Goal: Task Accomplishment & Management: Manage account settings

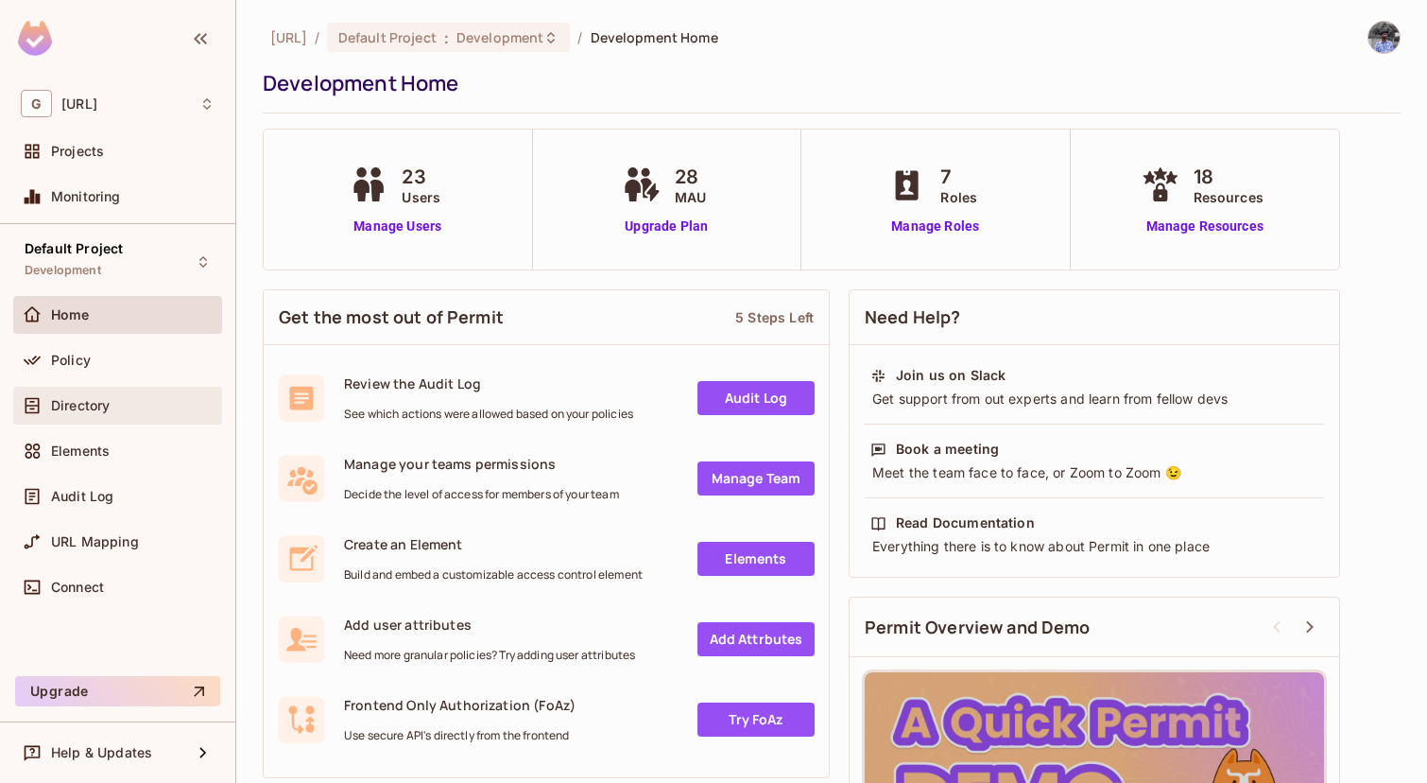
click at [83, 404] on span "Directory" at bounding box center [80, 405] width 59 height 15
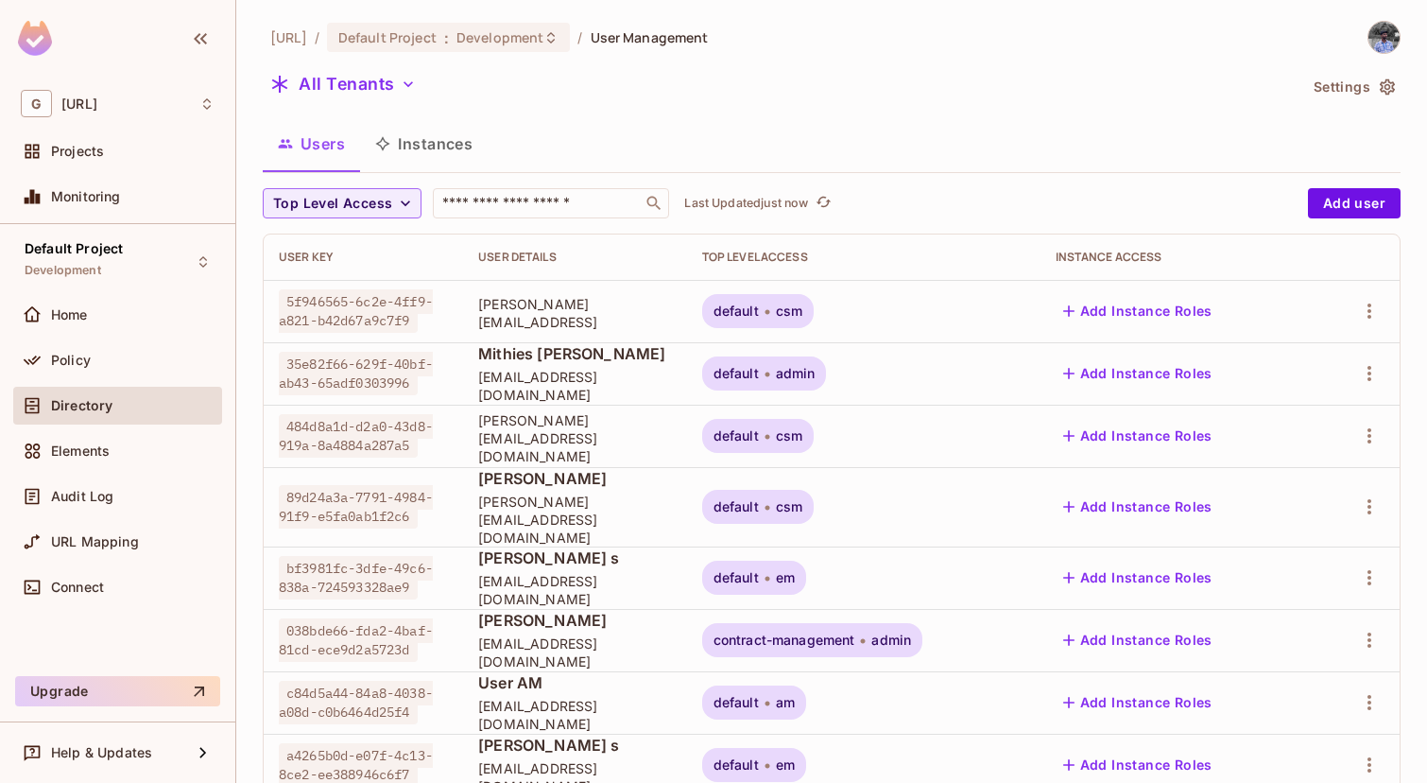
scroll to position [538, 0]
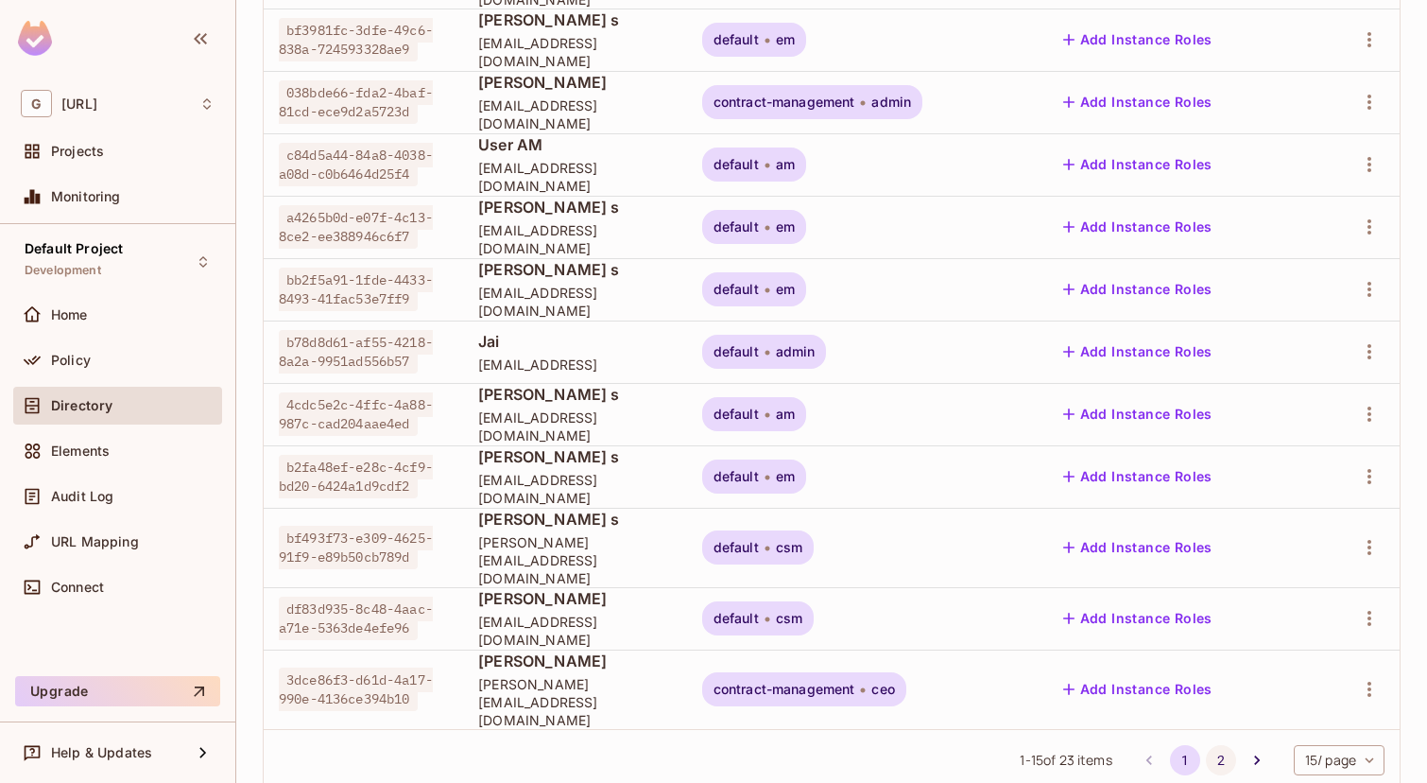
click at [1219, 745] on button "2" at bounding box center [1221, 760] width 30 height 30
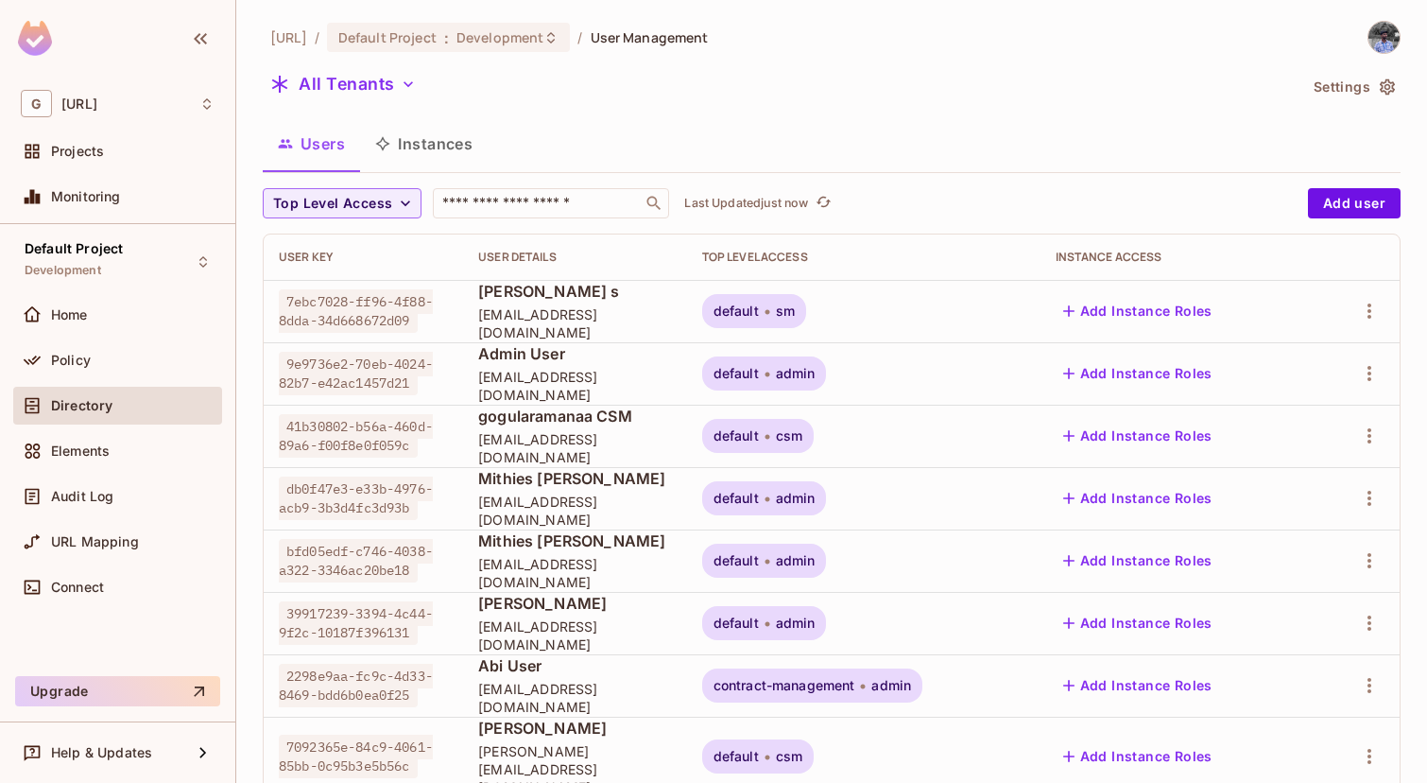
scroll to position [101, 0]
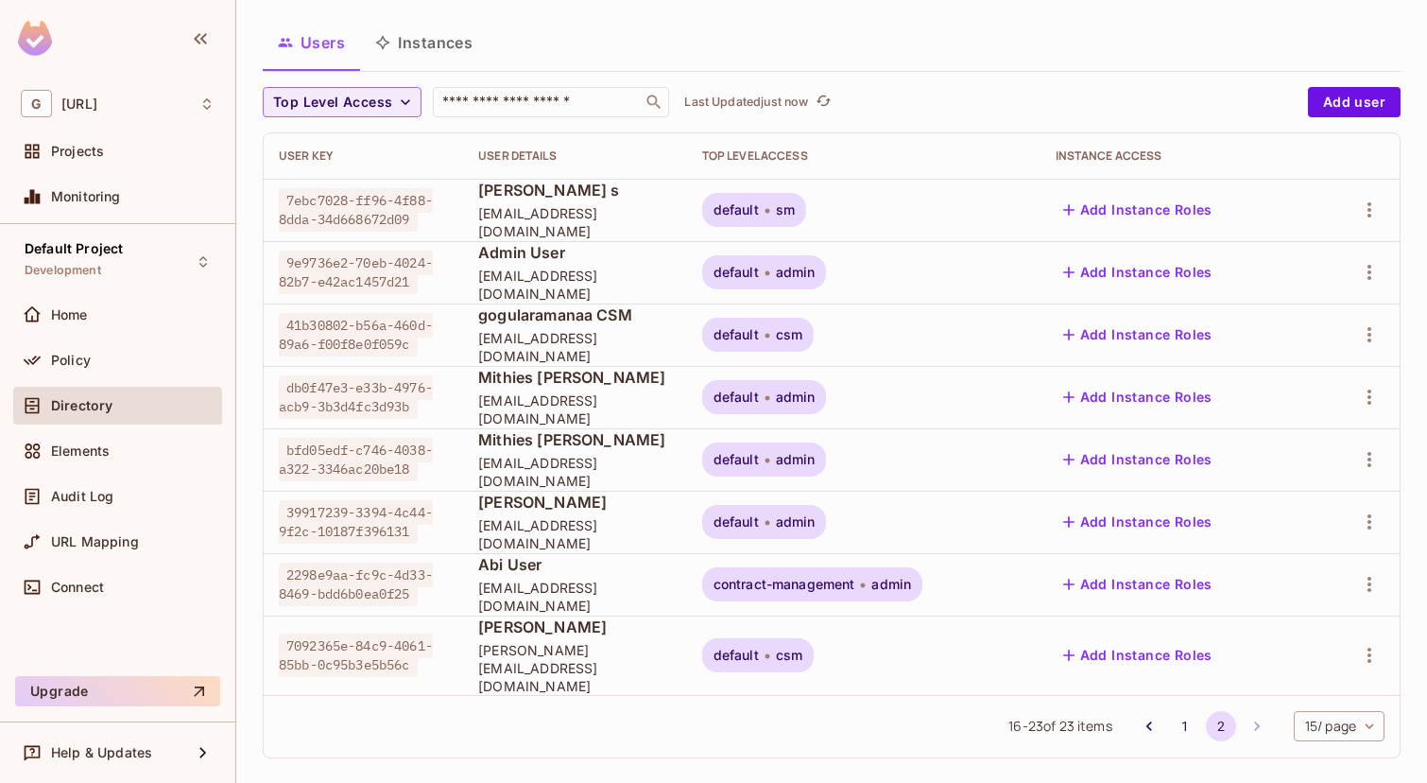
click at [812, 391] on span "admin" at bounding box center [796, 396] width 40 height 15
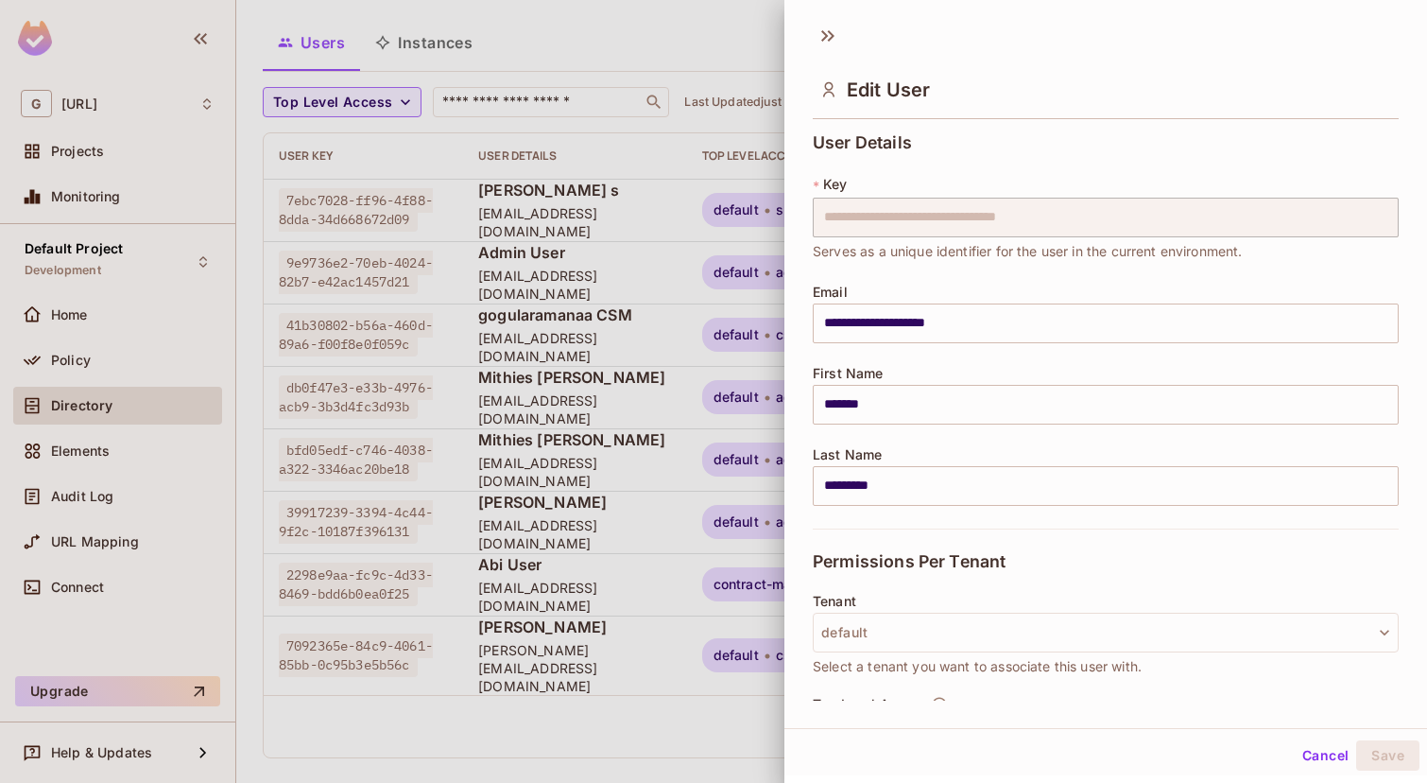
scroll to position [239, 0]
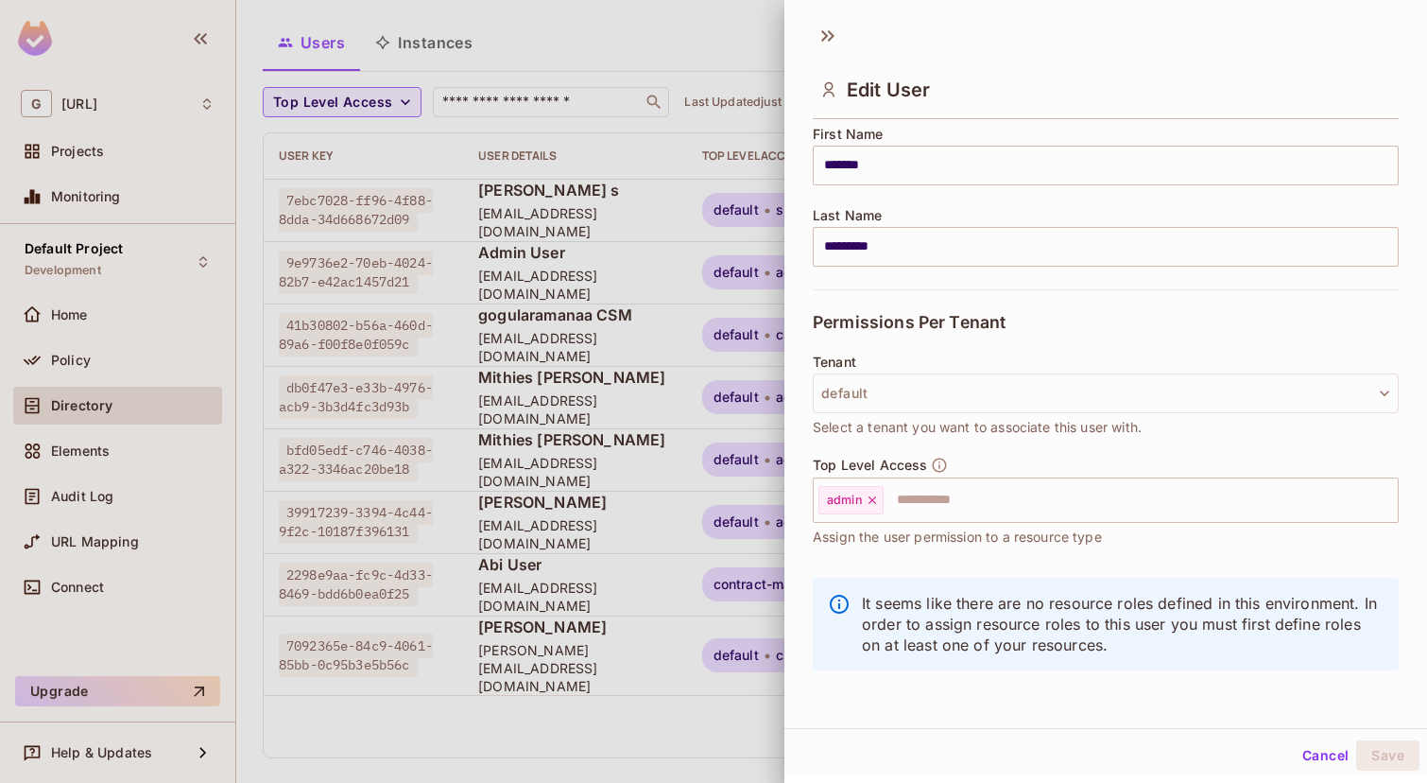
click at [139, 390] on div at bounding box center [713, 391] width 1427 height 783
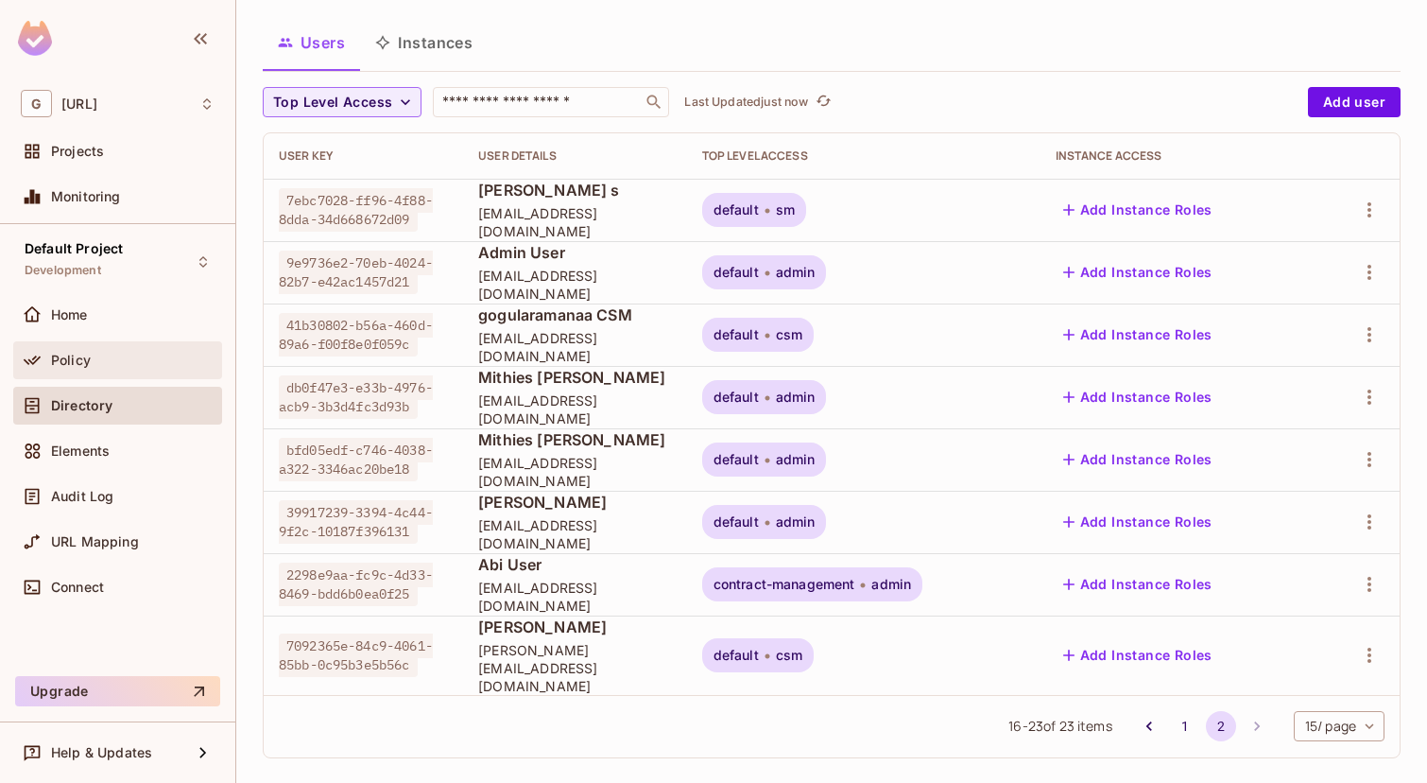
click at [135, 357] on div "Policy" at bounding box center [132, 360] width 163 height 15
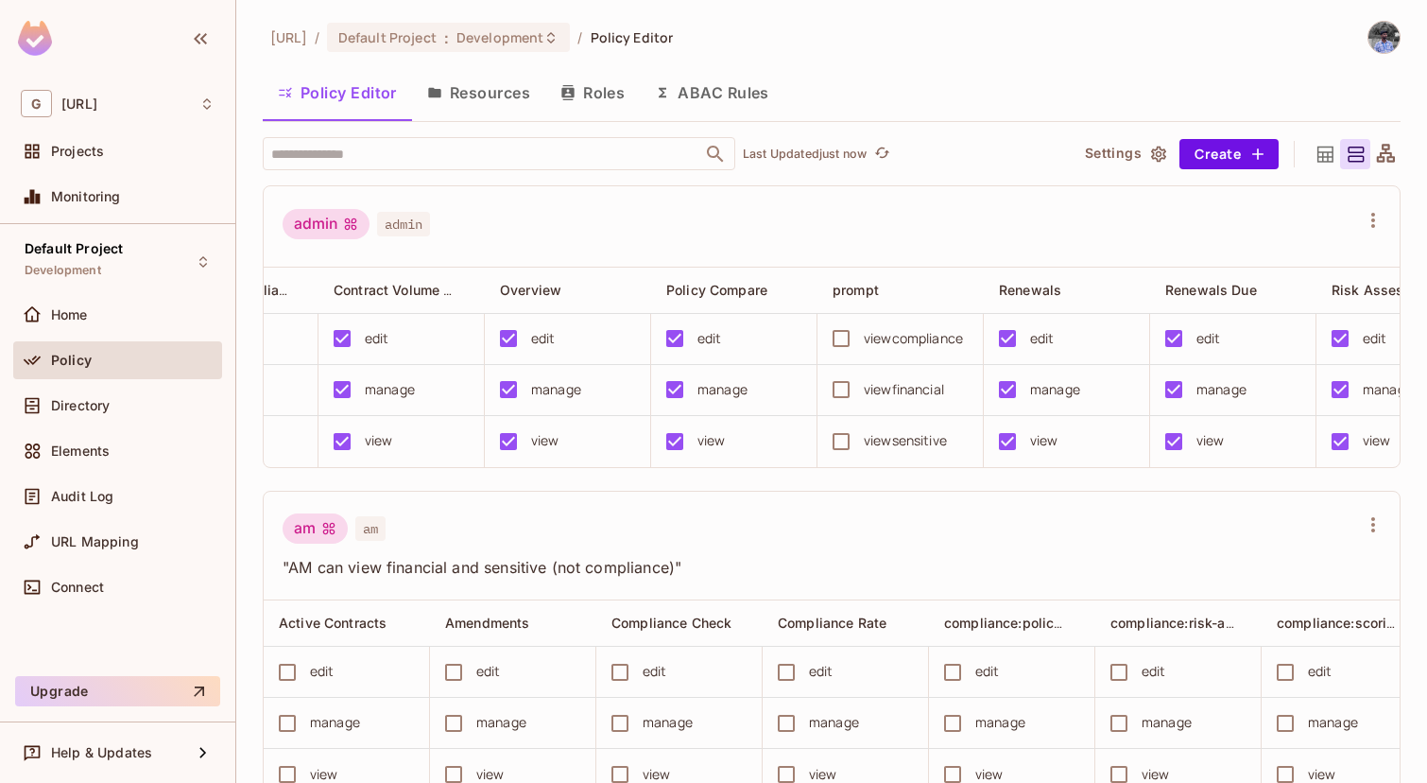
scroll to position [0, 1250]
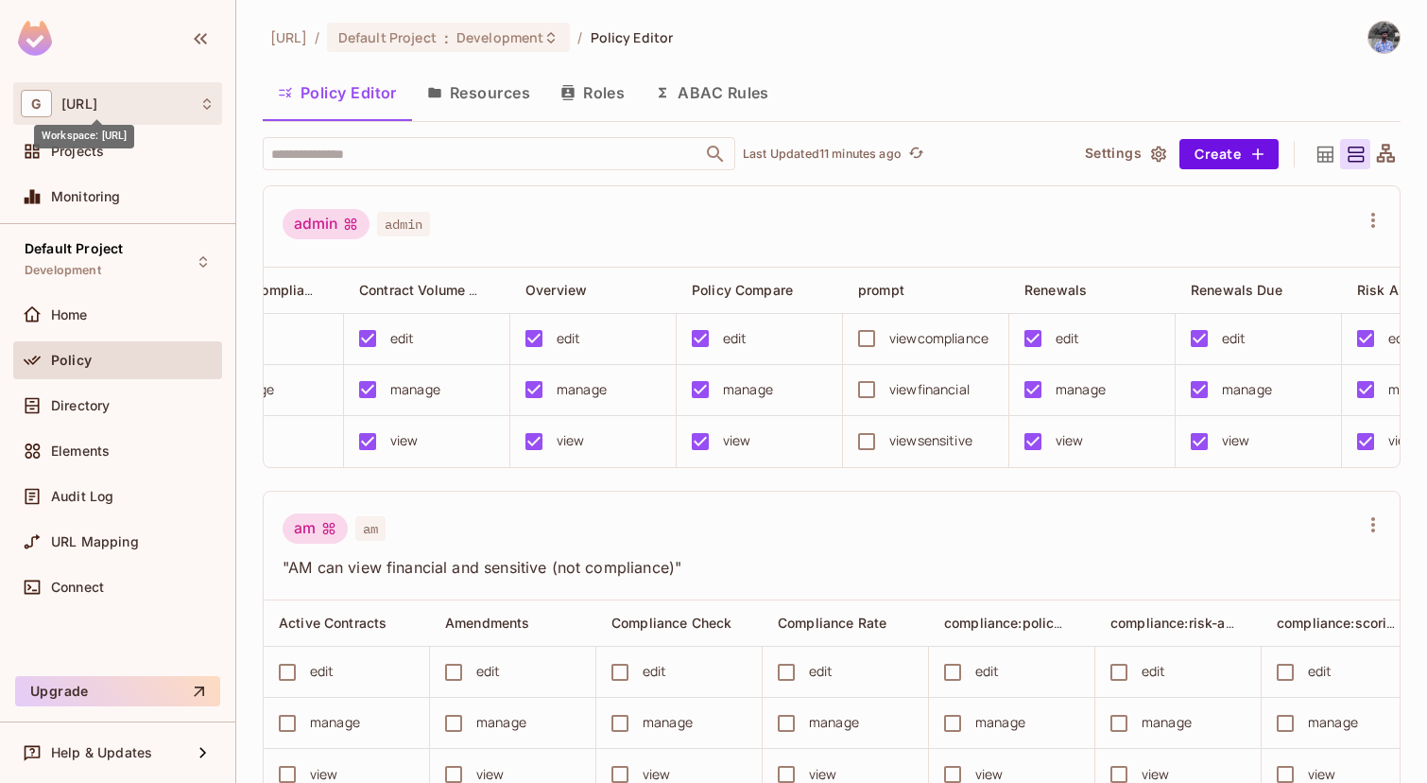
click at [111, 112] on div "Workspace: genworx.ai" at bounding box center [84, 130] width 100 height 37
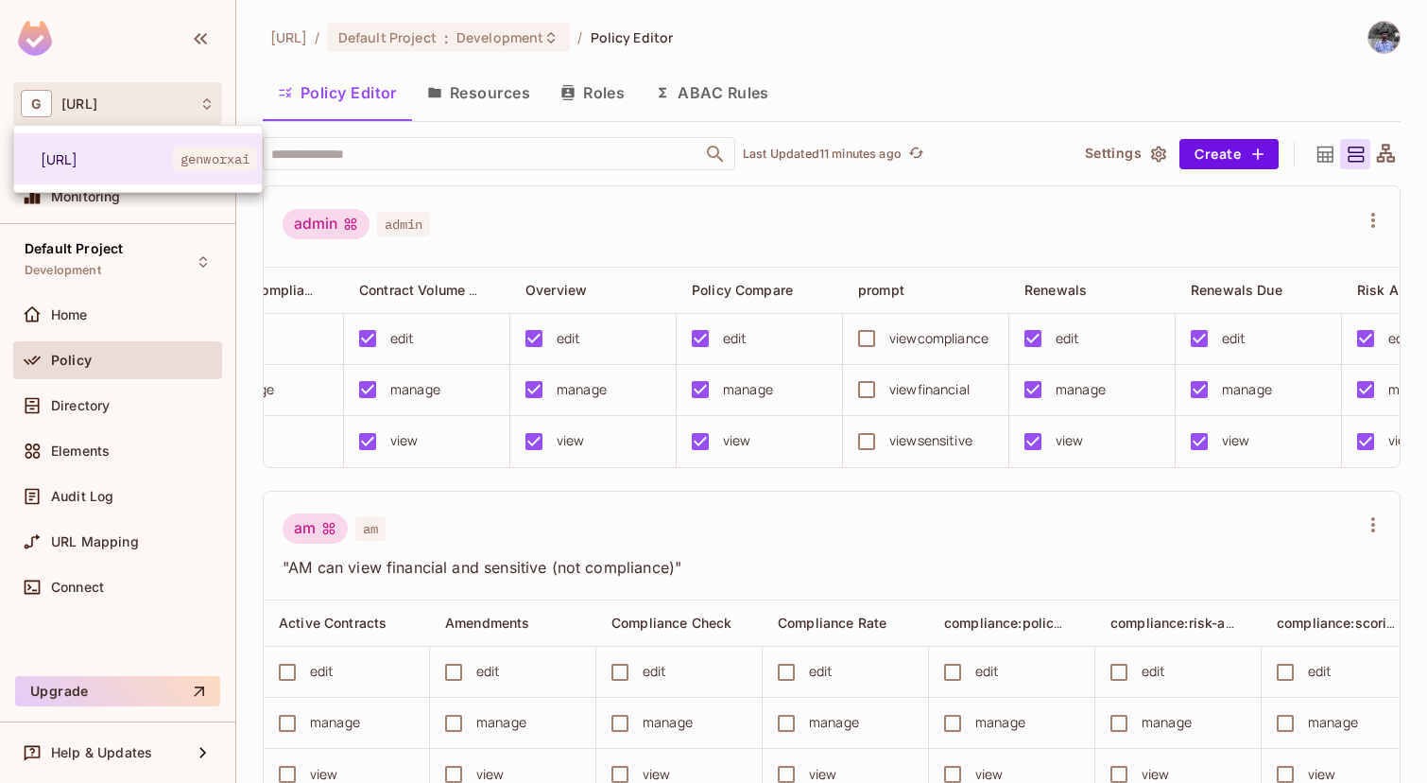
click at [1385, 35] on div at bounding box center [713, 391] width 1427 height 783
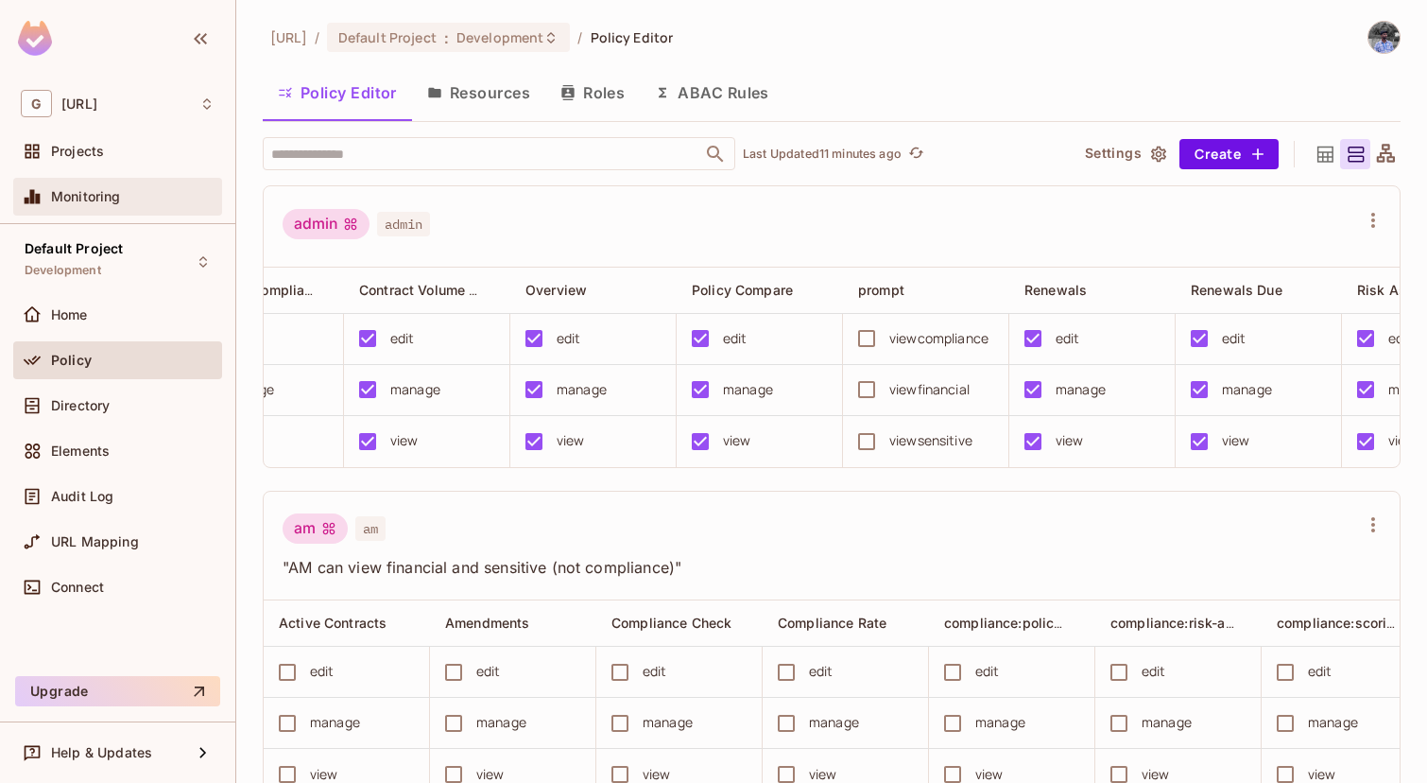
click at [90, 210] on div "Monitoring" at bounding box center [117, 197] width 209 height 38
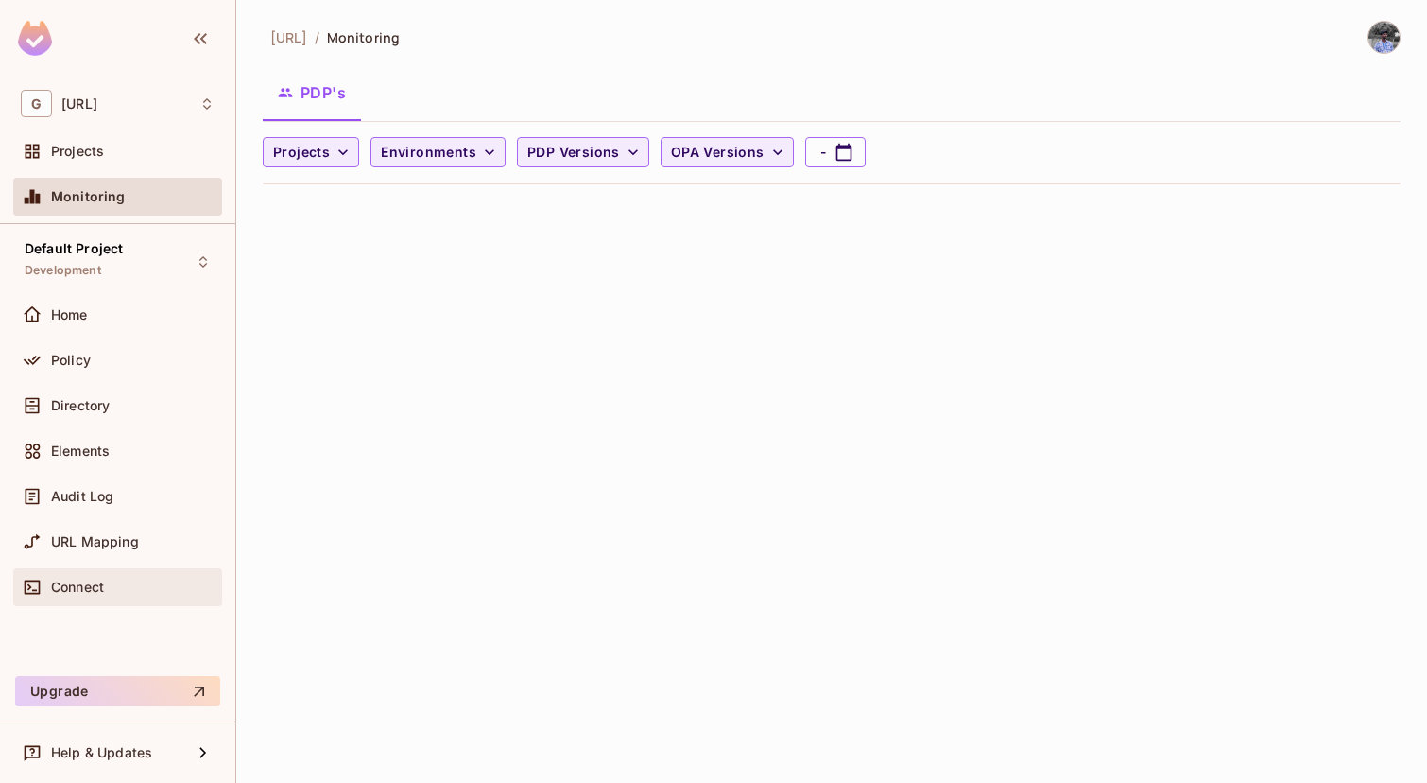
click at [86, 603] on div "Connect" at bounding box center [117, 587] width 209 height 38
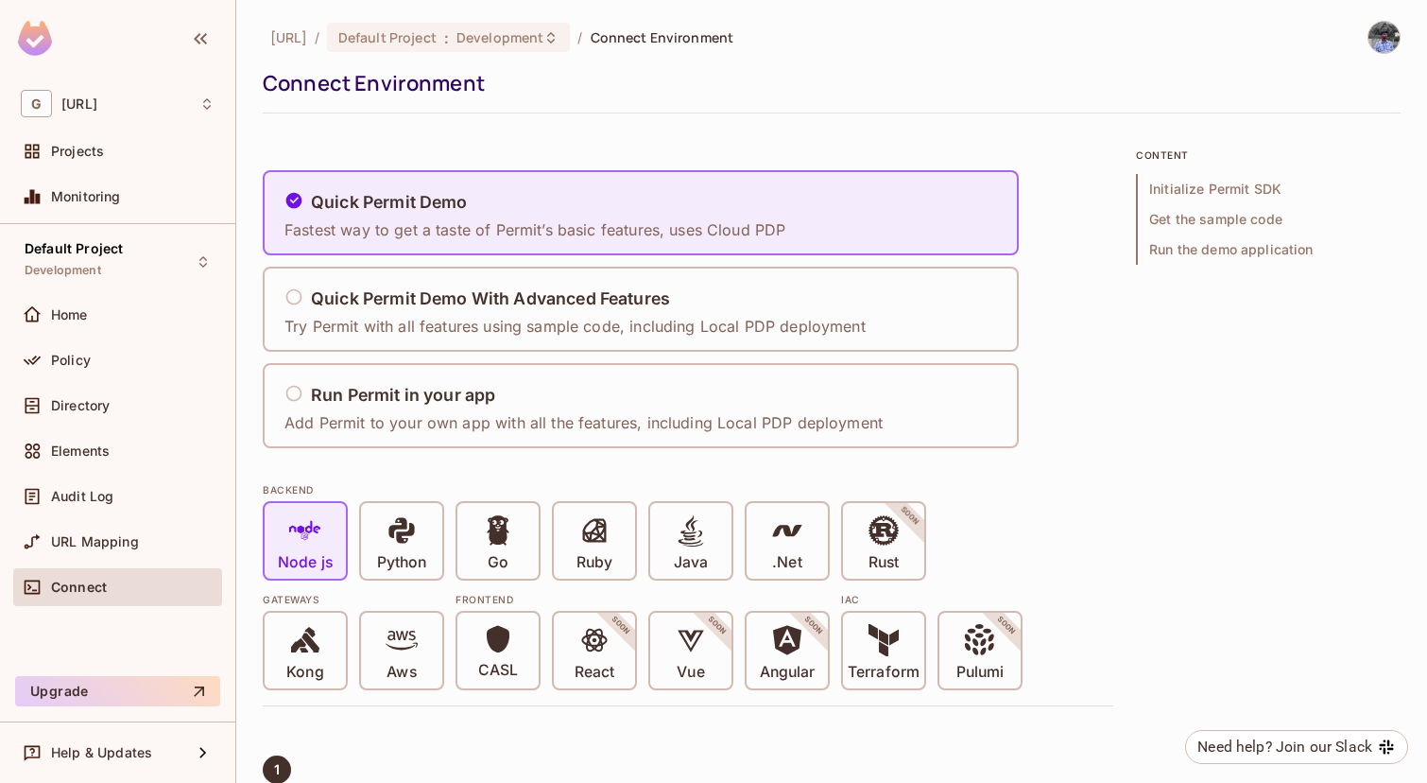
click at [91, 332] on div "Home" at bounding box center [117, 315] width 209 height 38
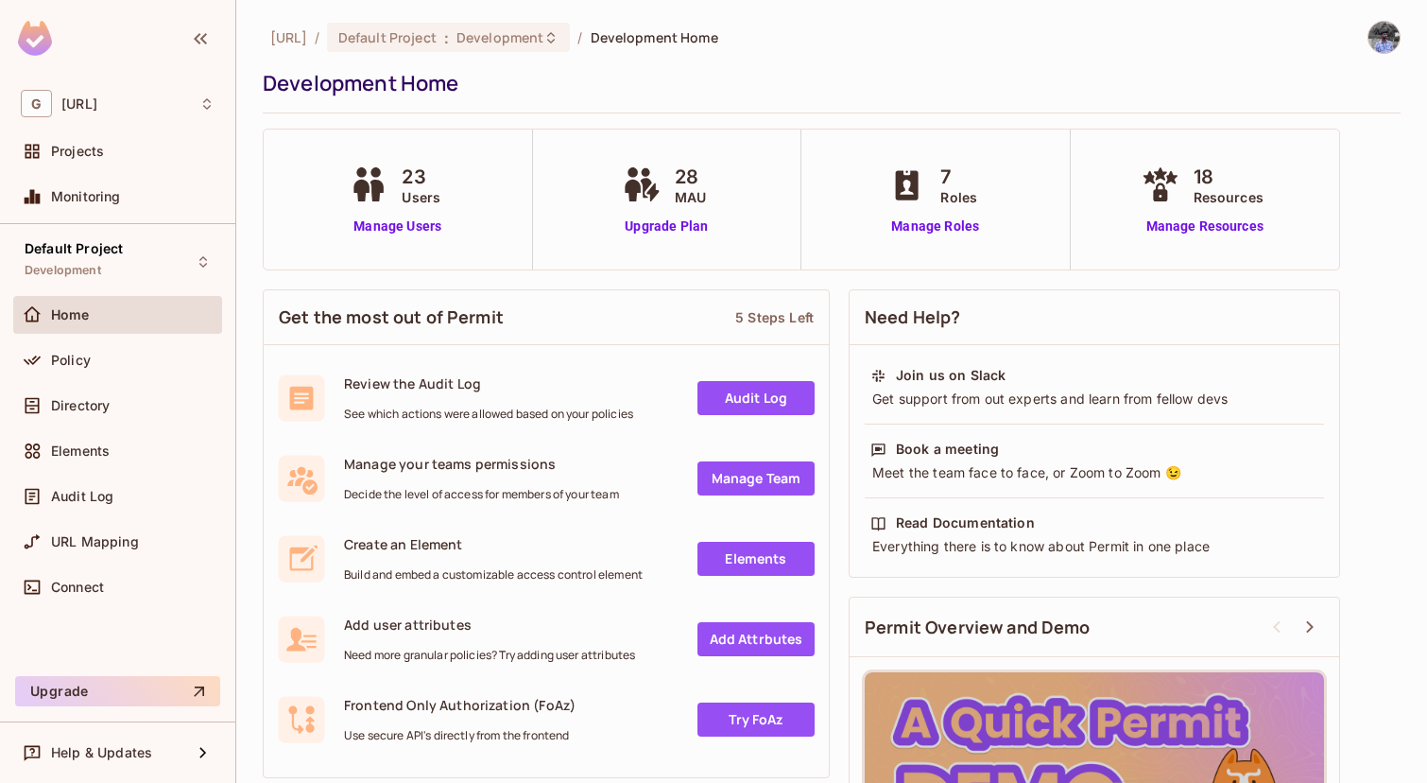
scroll to position [190, 0]
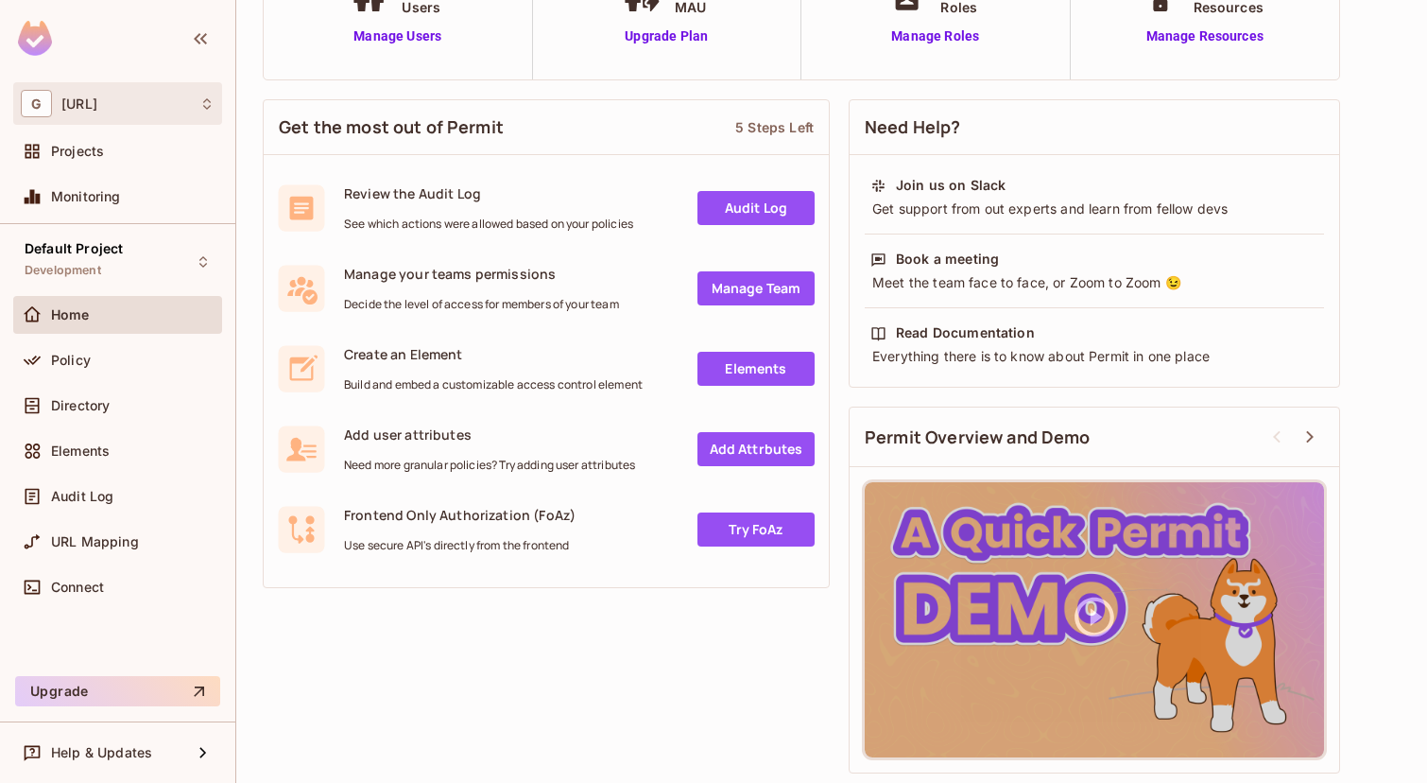
click at [159, 113] on div "G genworx.ai" at bounding box center [118, 103] width 194 height 27
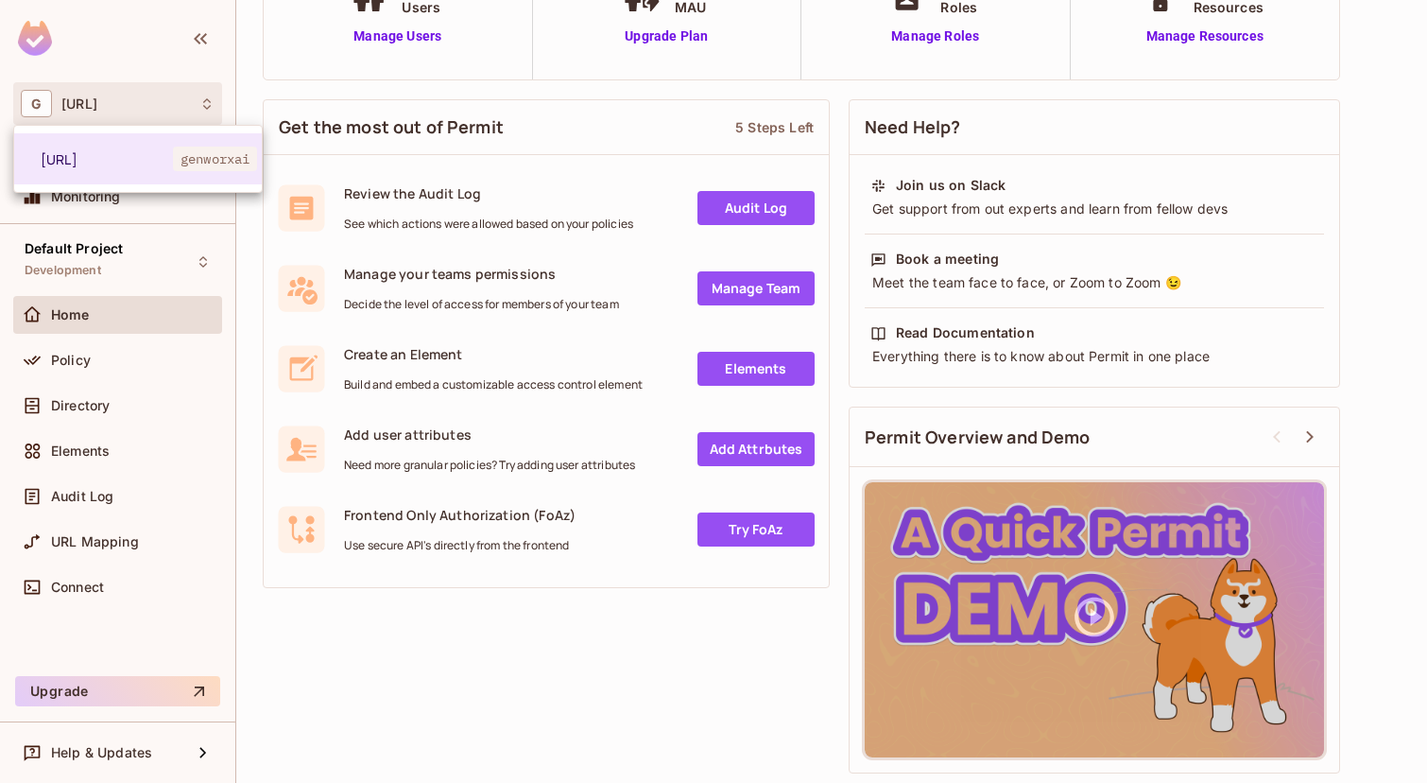
click at [159, 113] on div at bounding box center [713, 391] width 1427 height 783
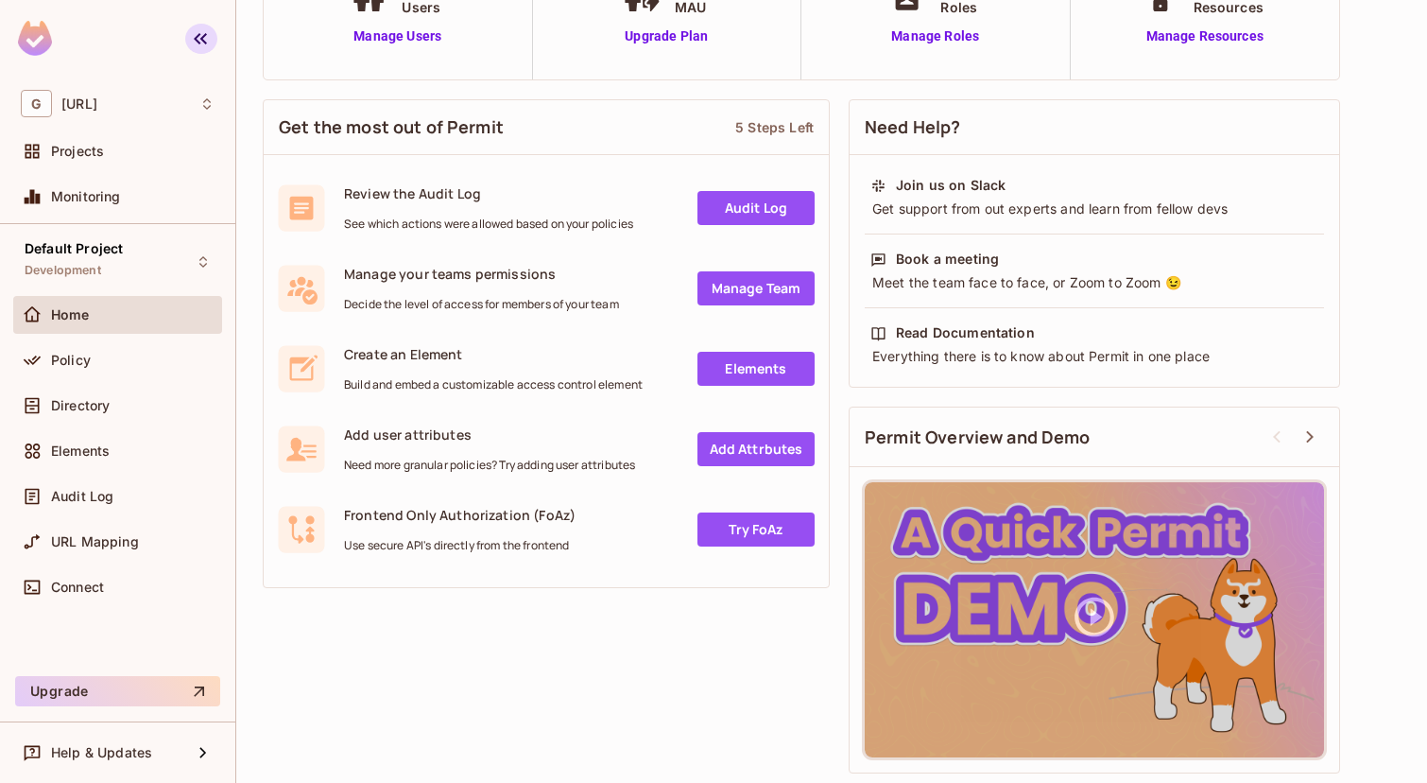
click at [207, 38] on icon "button" at bounding box center [200, 38] width 23 height 23
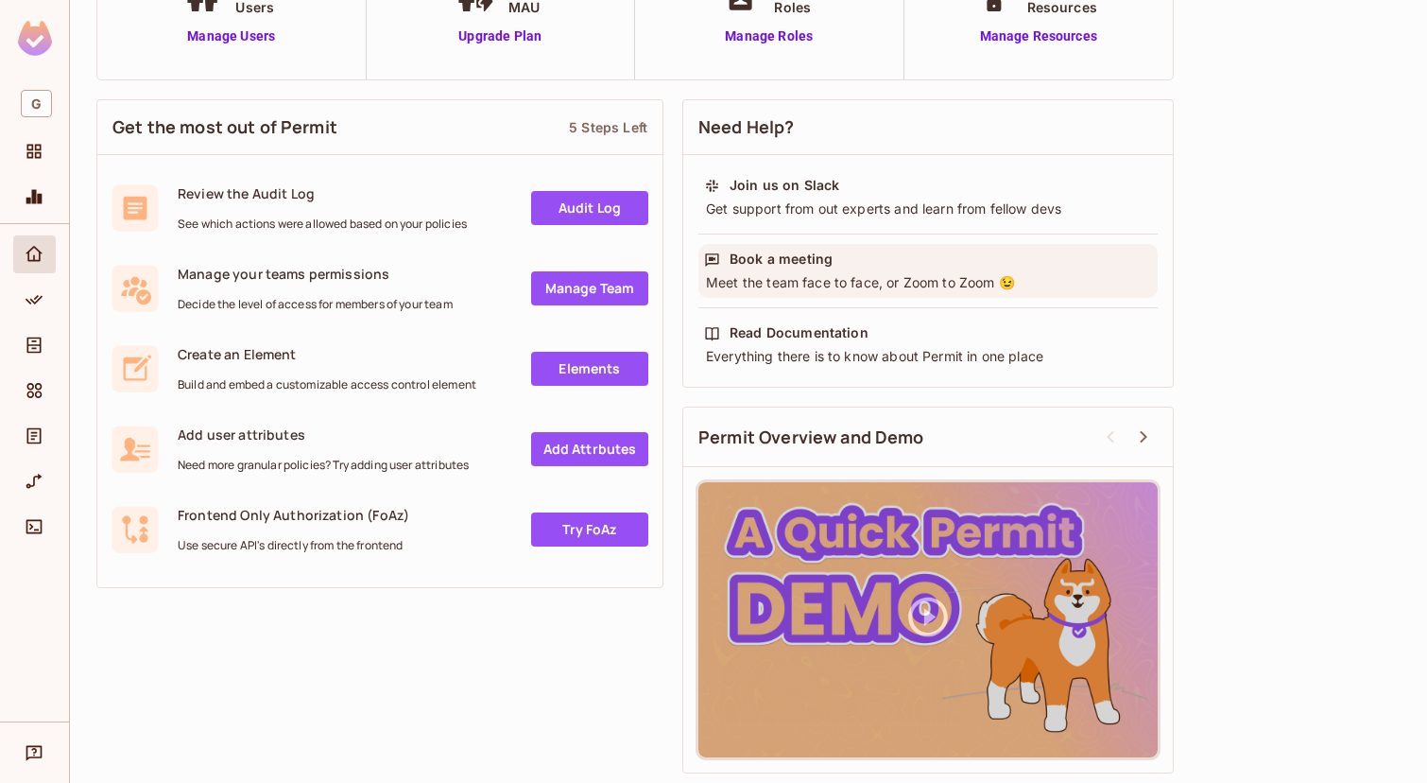
scroll to position [0, 0]
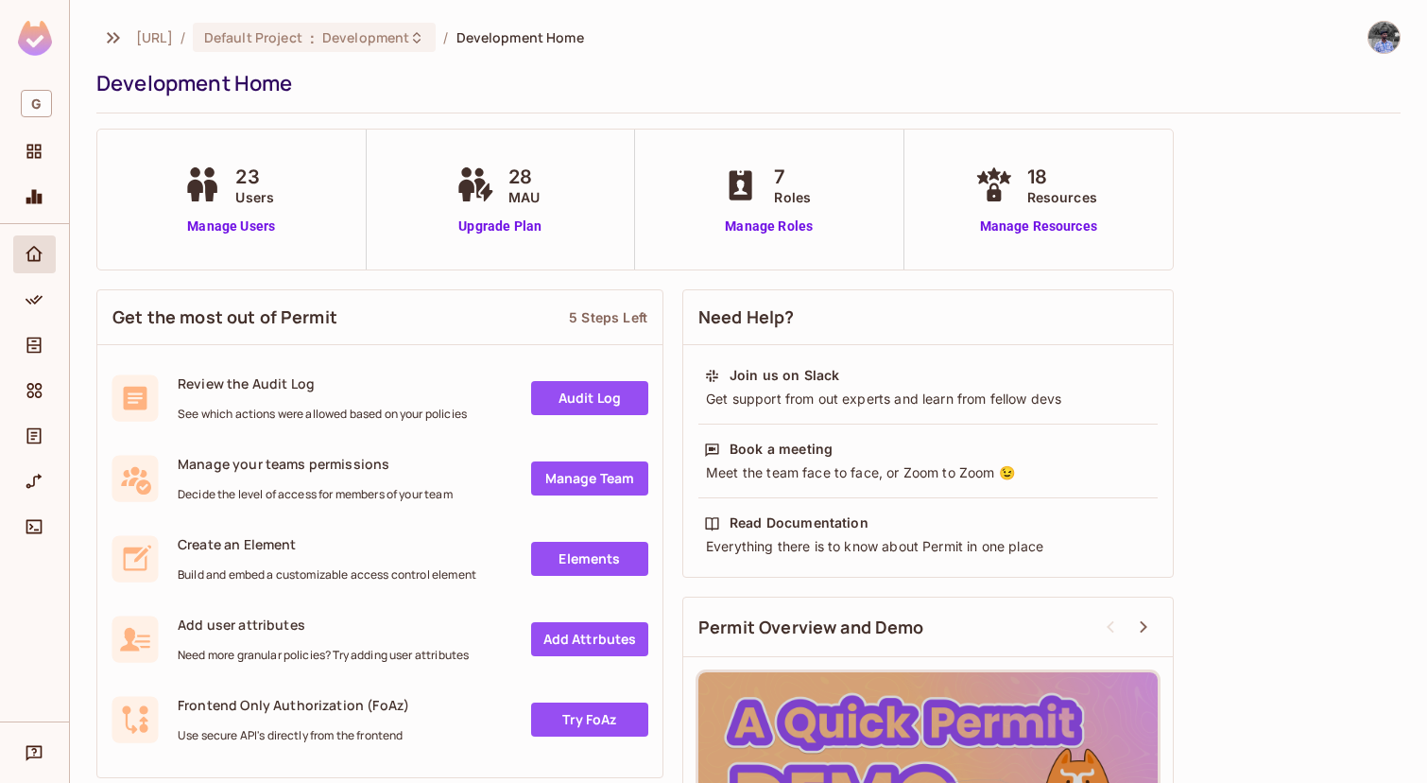
click at [1371, 43] on img at bounding box center [1383, 37] width 31 height 31
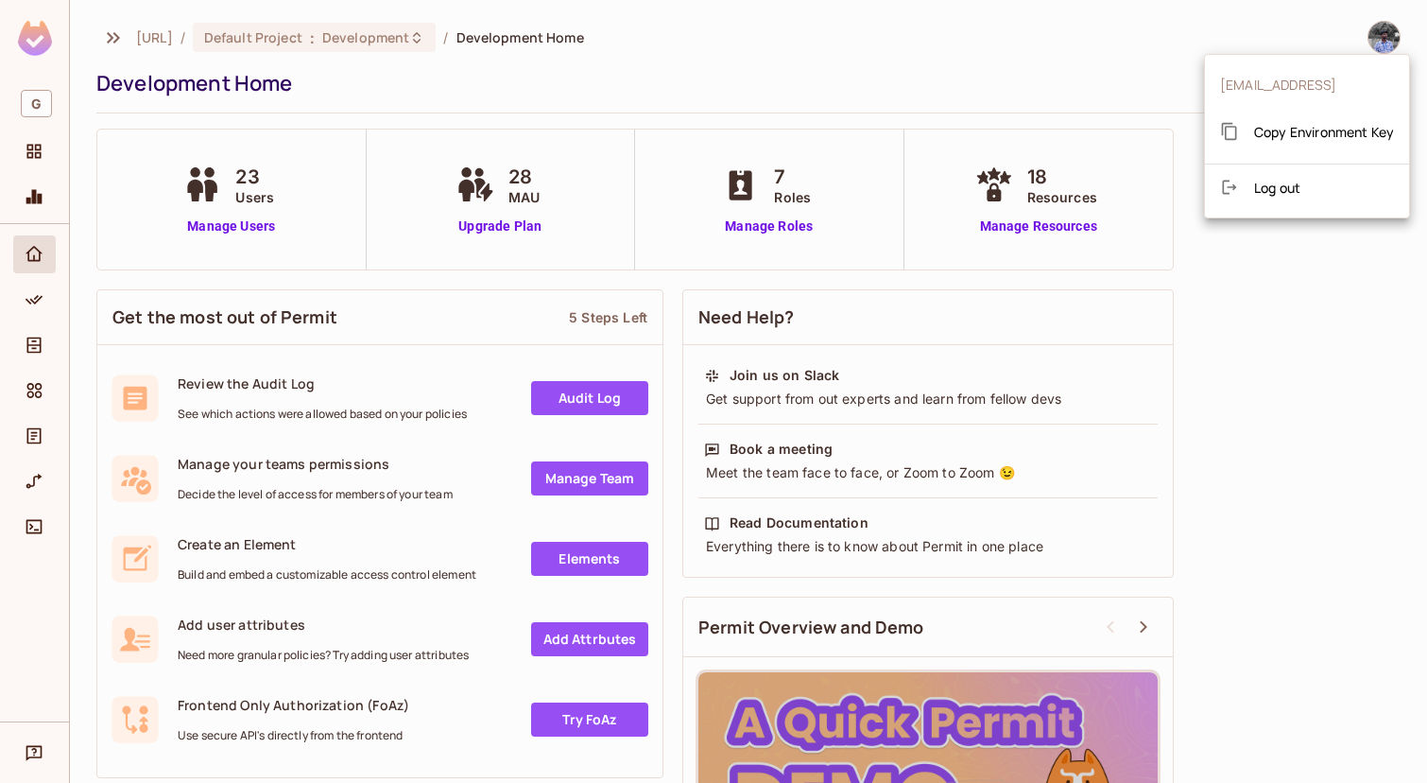
click at [1285, 133] on span "Copy Environment Key" at bounding box center [1324, 132] width 140 height 18
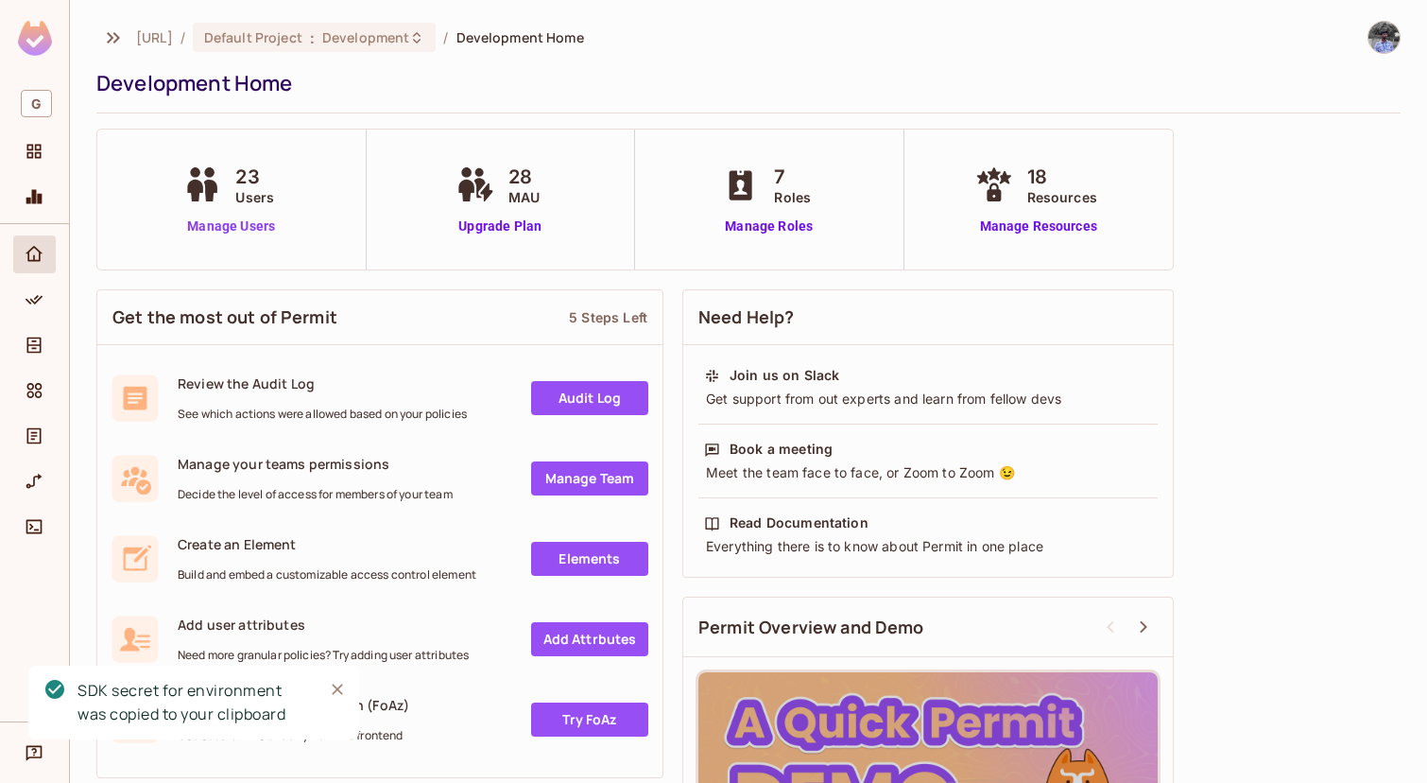
click at [220, 217] on link "Manage Users" at bounding box center [231, 226] width 105 height 20
